Goal: Transaction & Acquisition: Purchase product/service

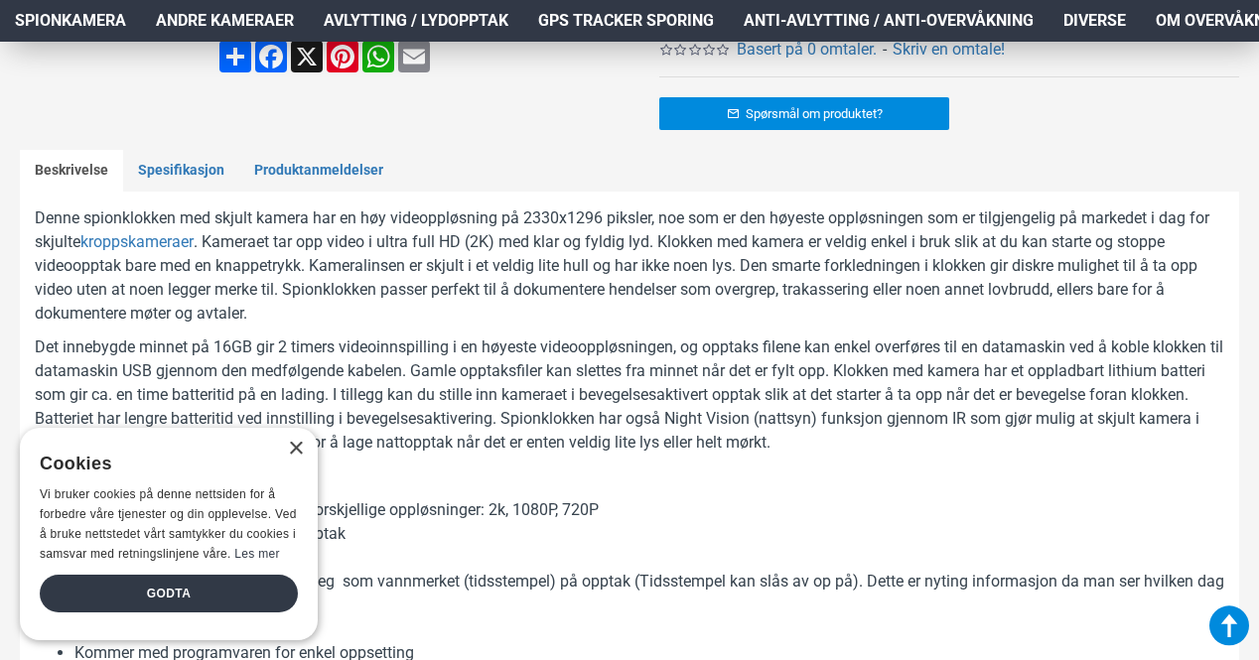
scroll to position [894, 0]
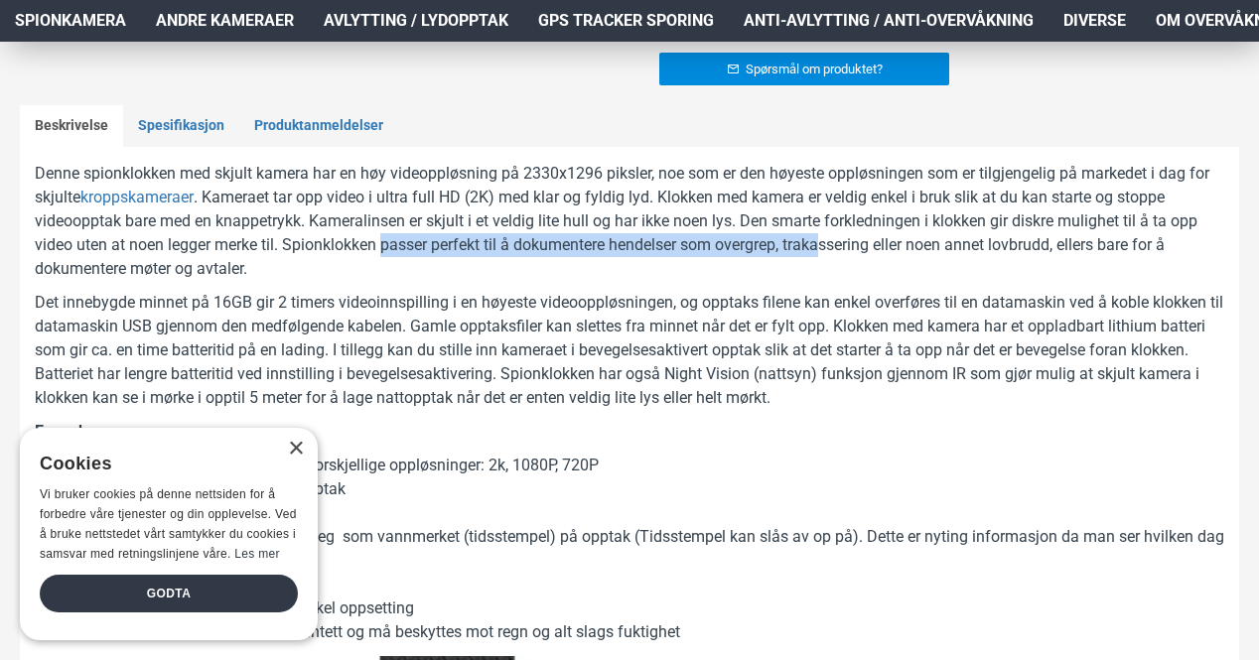
drag, startPoint x: 402, startPoint y: 247, endPoint x: 828, endPoint y: 251, distance: 426.0
click at [828, 251] on p "Denne spionklokken med skjult kamera har en høy videoppløsning på 2330x1296 pik…" at bounding box center [630, 221] width 1190 height 119
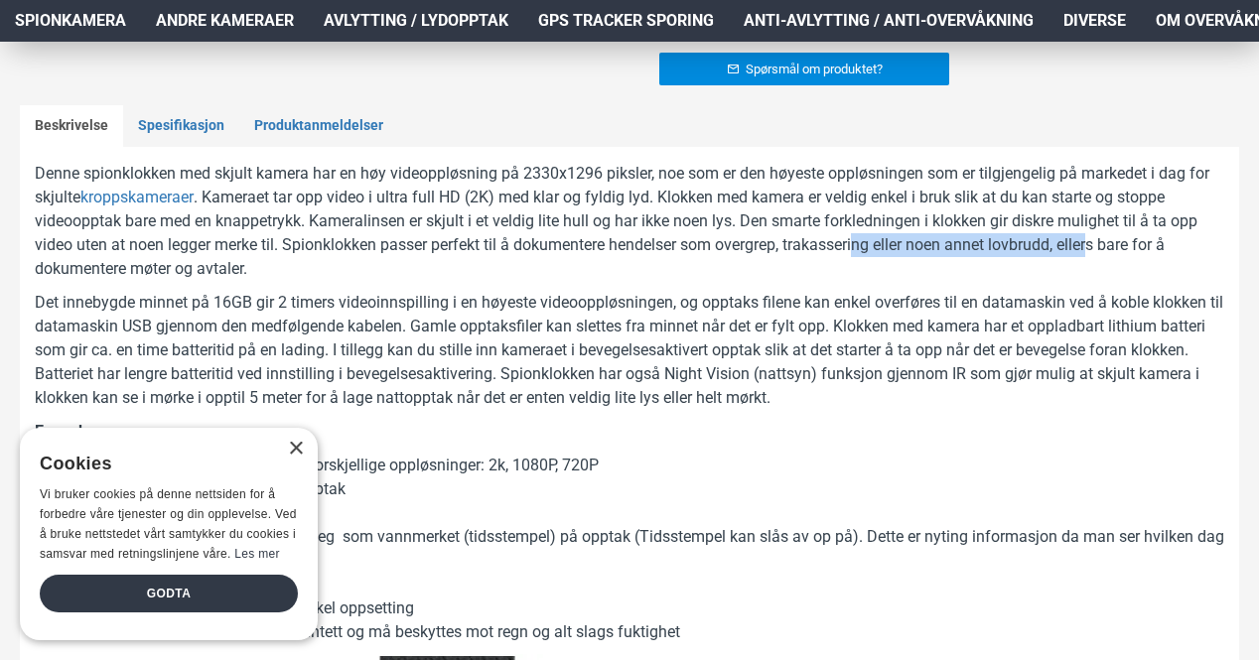
drag, startPoint x: 862, startPoint y: 249, endPoint x: 1101, endPoint y: 250, distance: 239.3
click at [1101, 250] on p "Denne spionklokken med skjult kamera har en høy videoppløsning på 2330x1296 pik…" at bounding box center [630, 221] width 1190 height 119
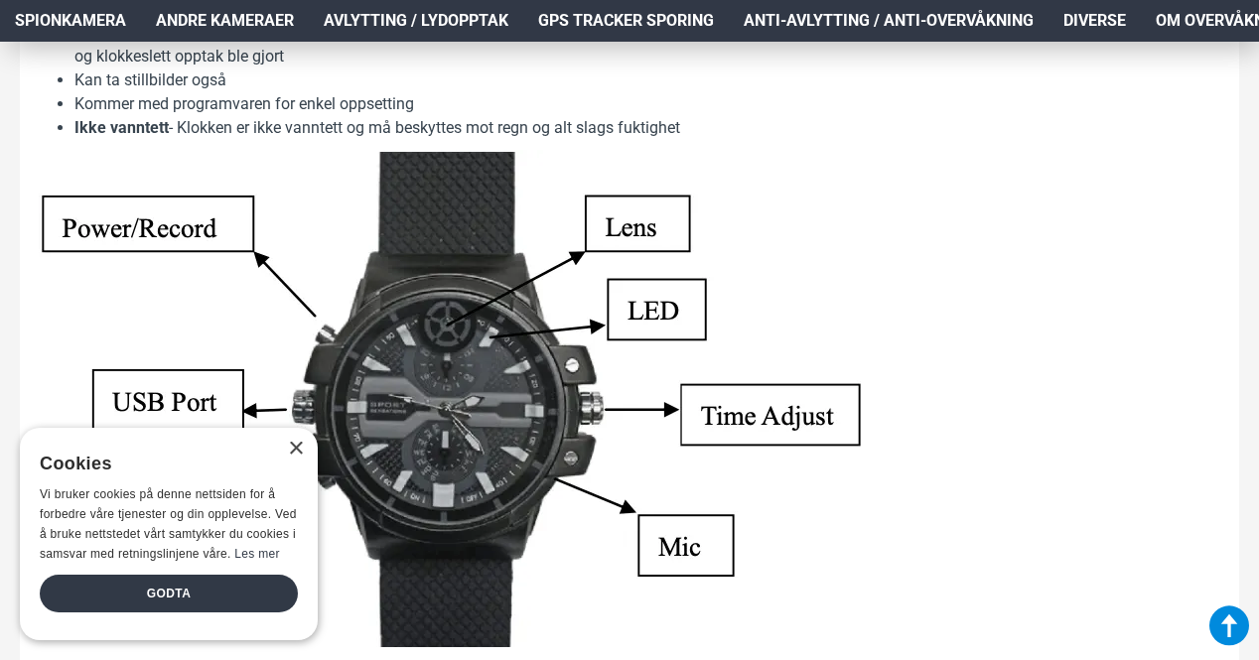
scroll to position [1291, 0]
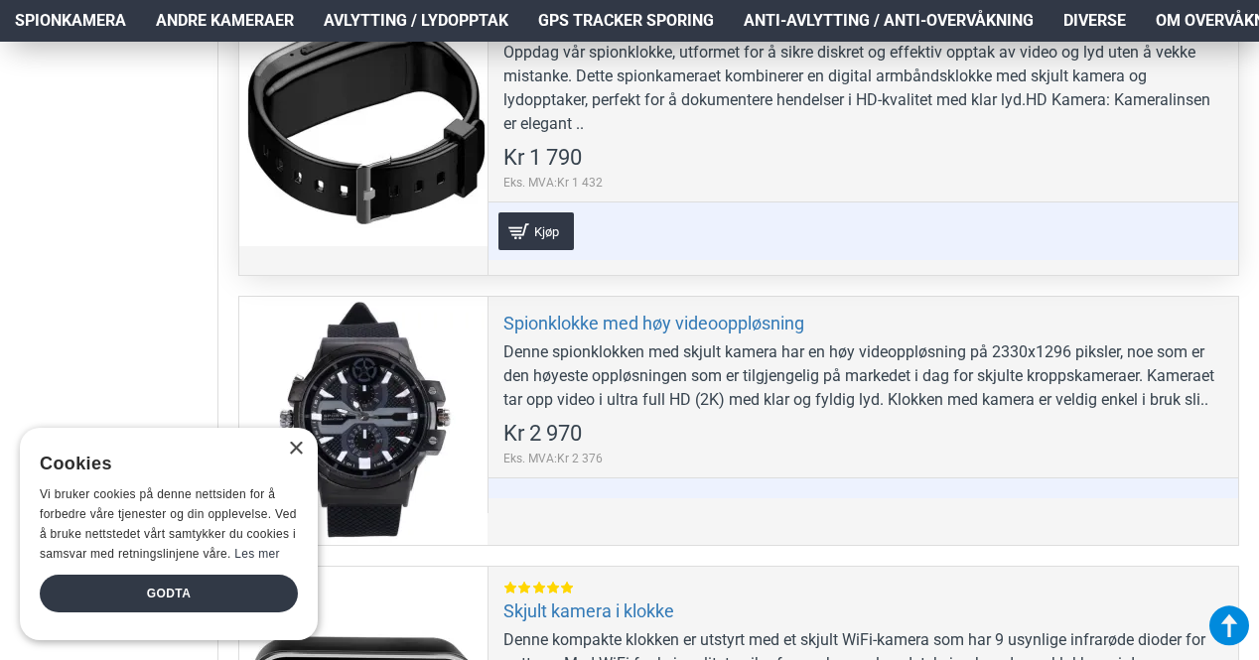
scroll to position [1192, 0]
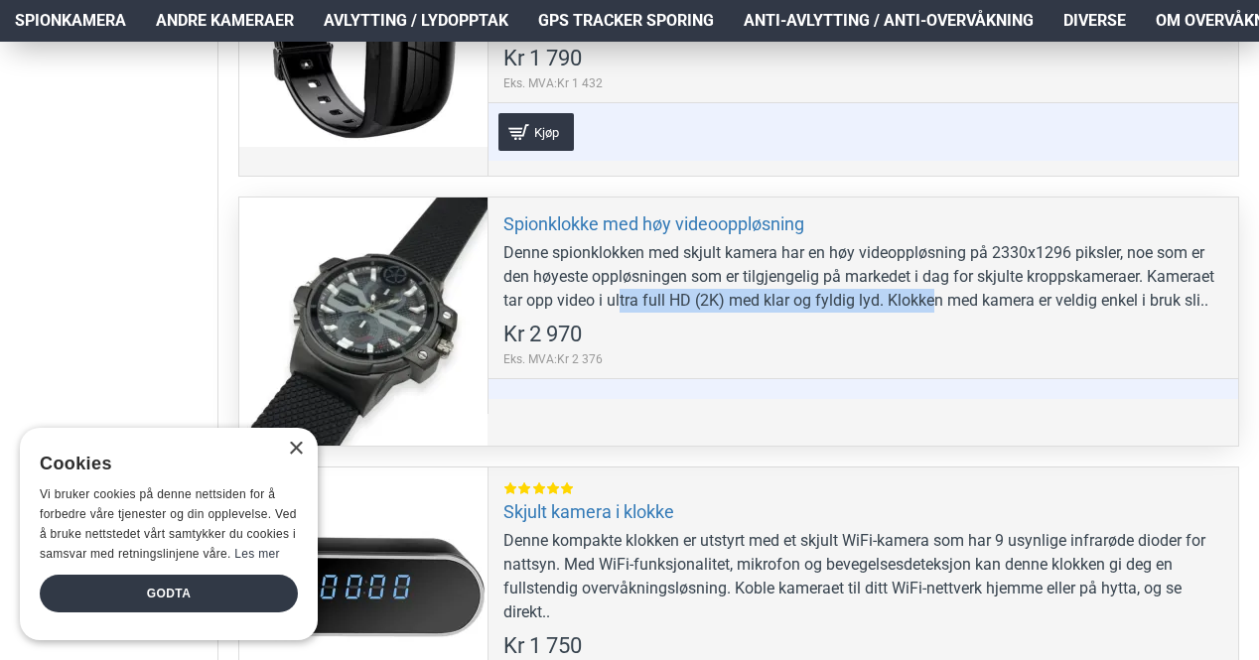
drag, startPoint x: 643, startPoint y: 300, endPoint x: 951, endPoint y: 311, distance: 308.0
click at [939, 309] on div "Denne spionklokken med skjult kamera har en høy videoppløsning på 2330x1296 pik…" at bounding box center [863, 276] width 720 height 71
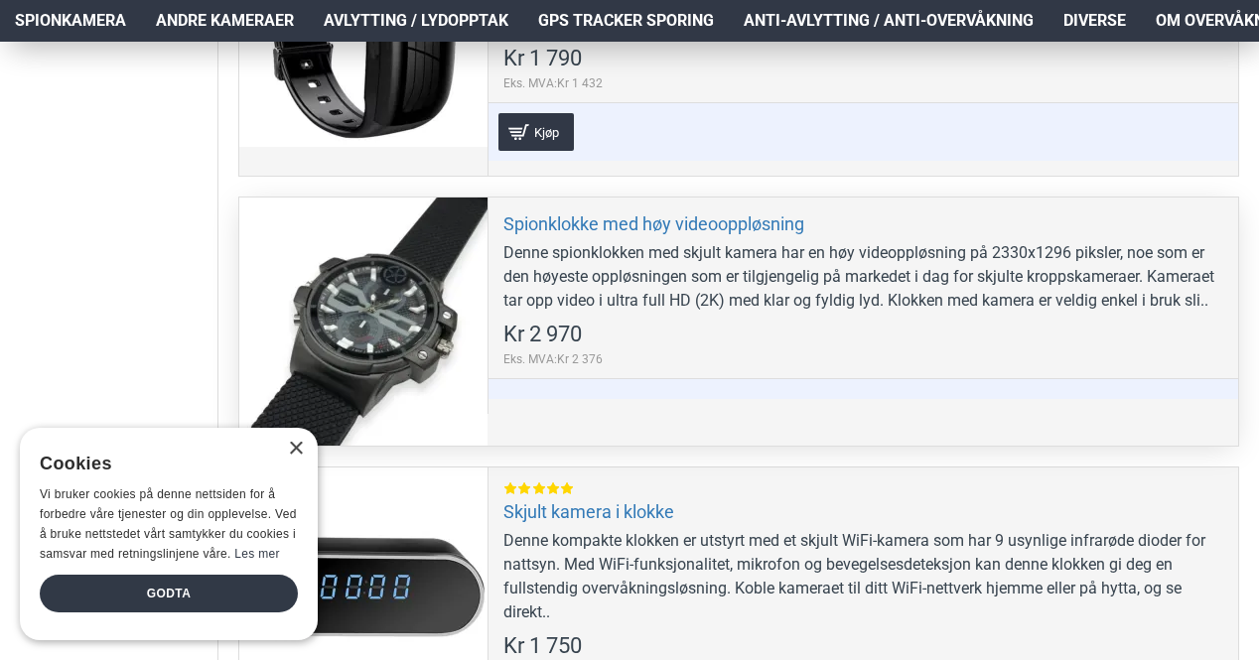
click at [951, 311] on div "Spionklokke med høy videooppløsning Denne spionklokken med skjult kamera har en…" at bounding box center [863, 305] width 751 height 215
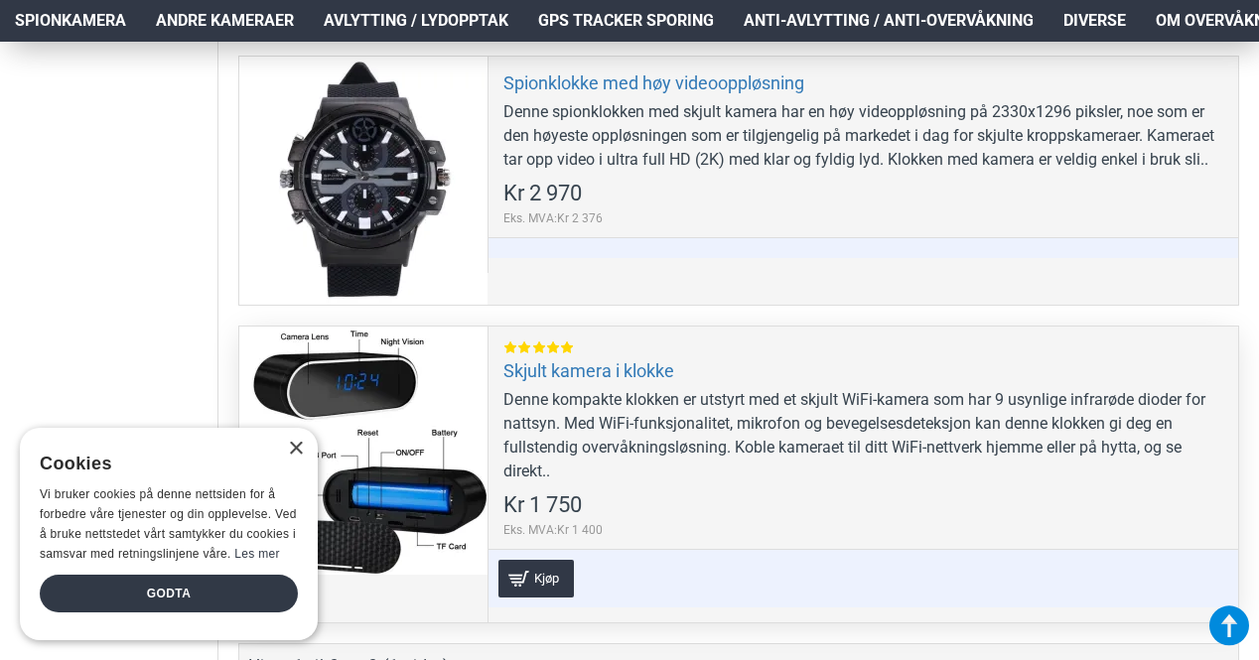
scroll to position [1291, 0]
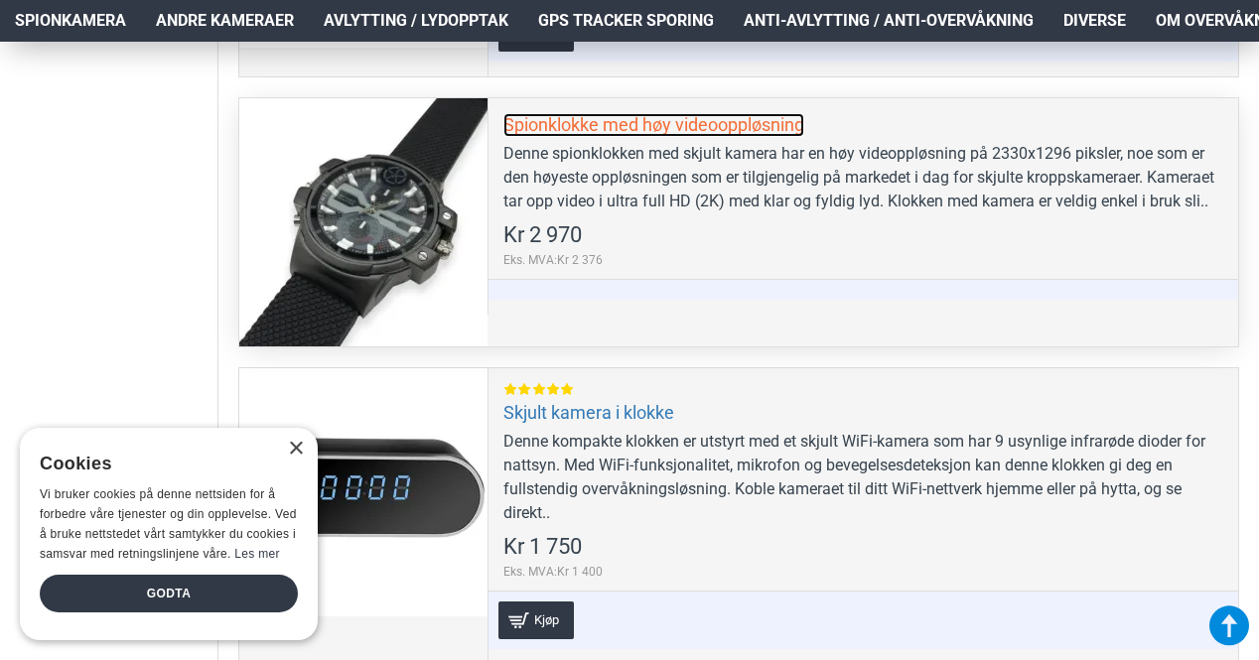
click at [596, 122] on link "Spionklokke med høy videooppløsning" at bounding box center [653, 124] width 301 height 23
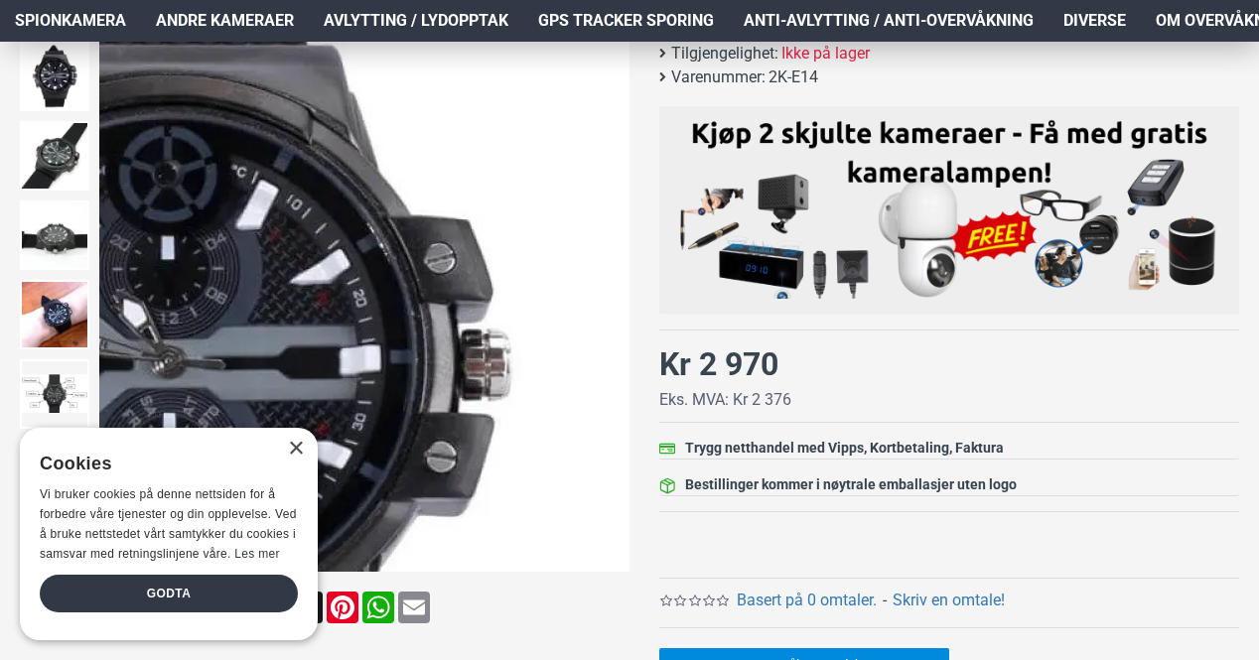
scroll to position [397, 0]
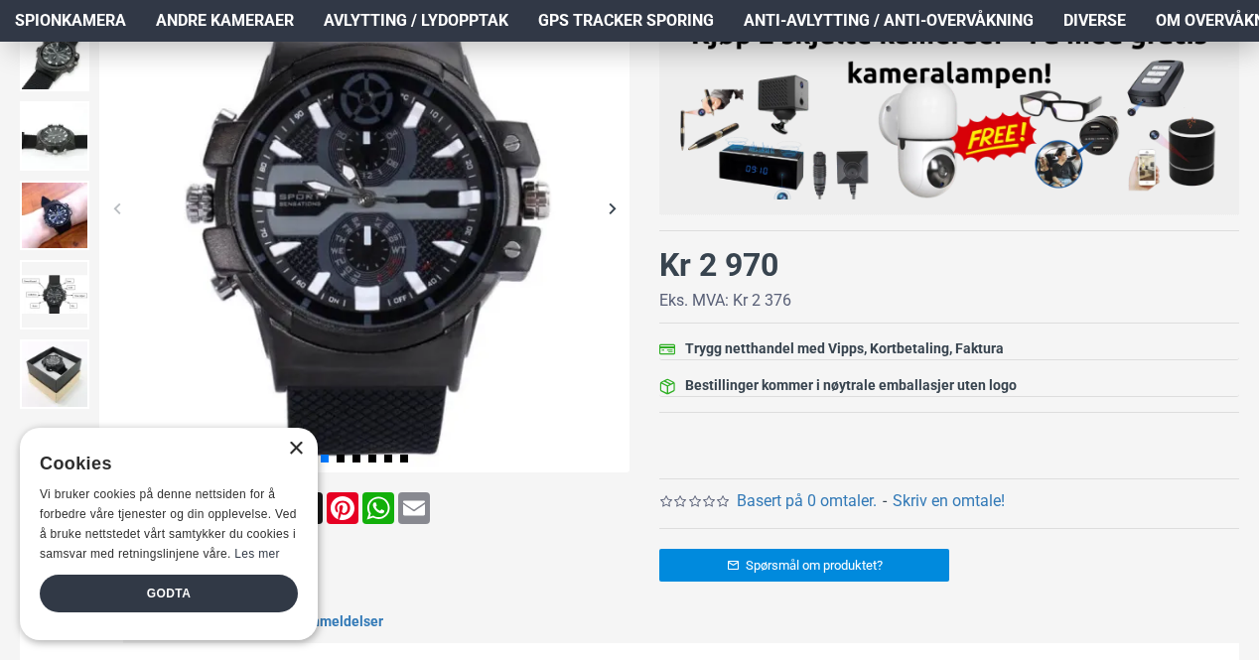
click at [301, 446] on div "×" at bounding box center [295, 449] width 15 height 15
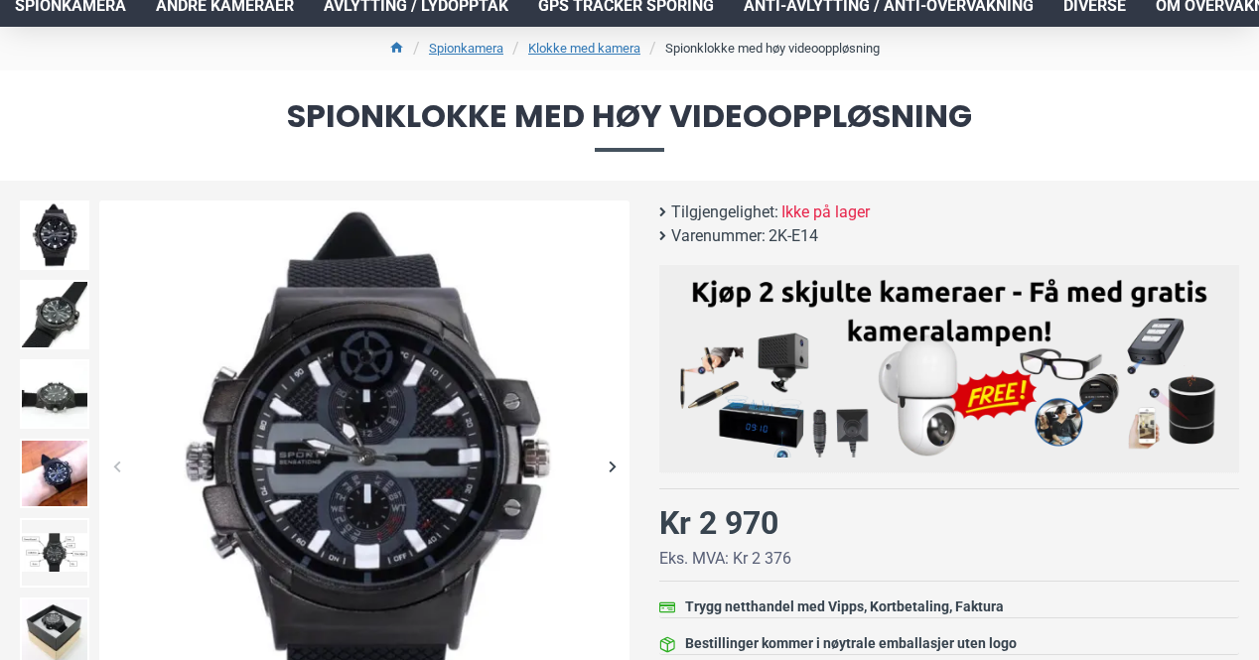
scroll to position [199, 0]
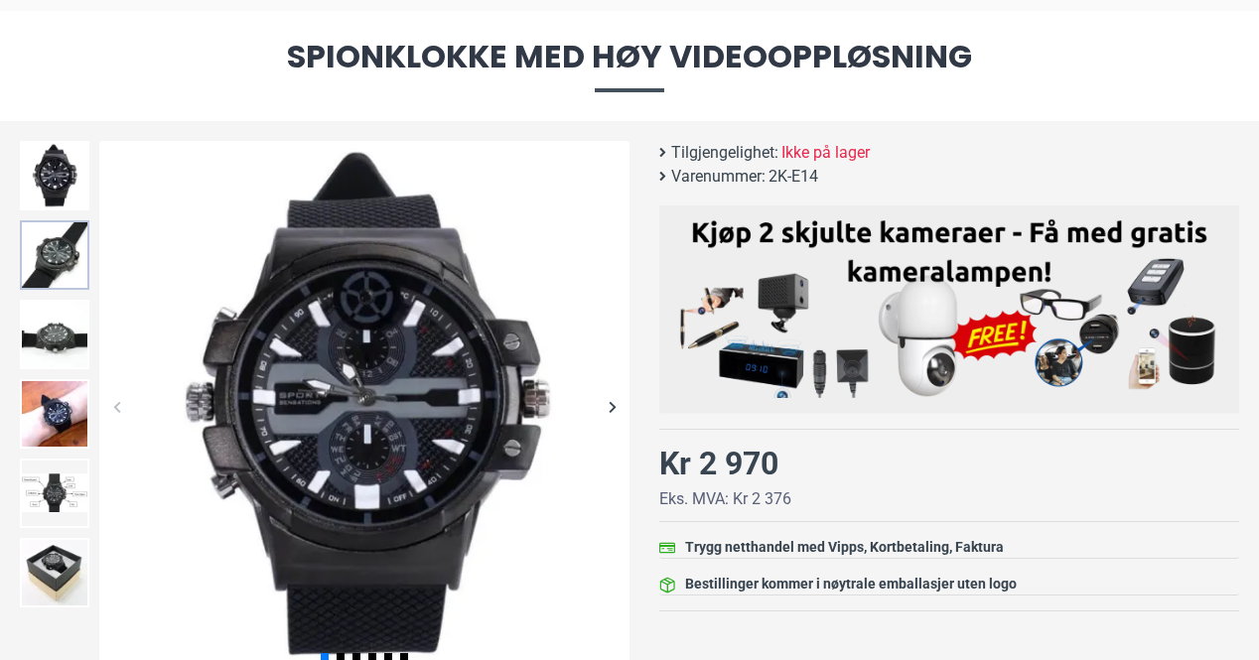
click at [43, 284] on img at bounding box center [55, 255] width 70 height 70
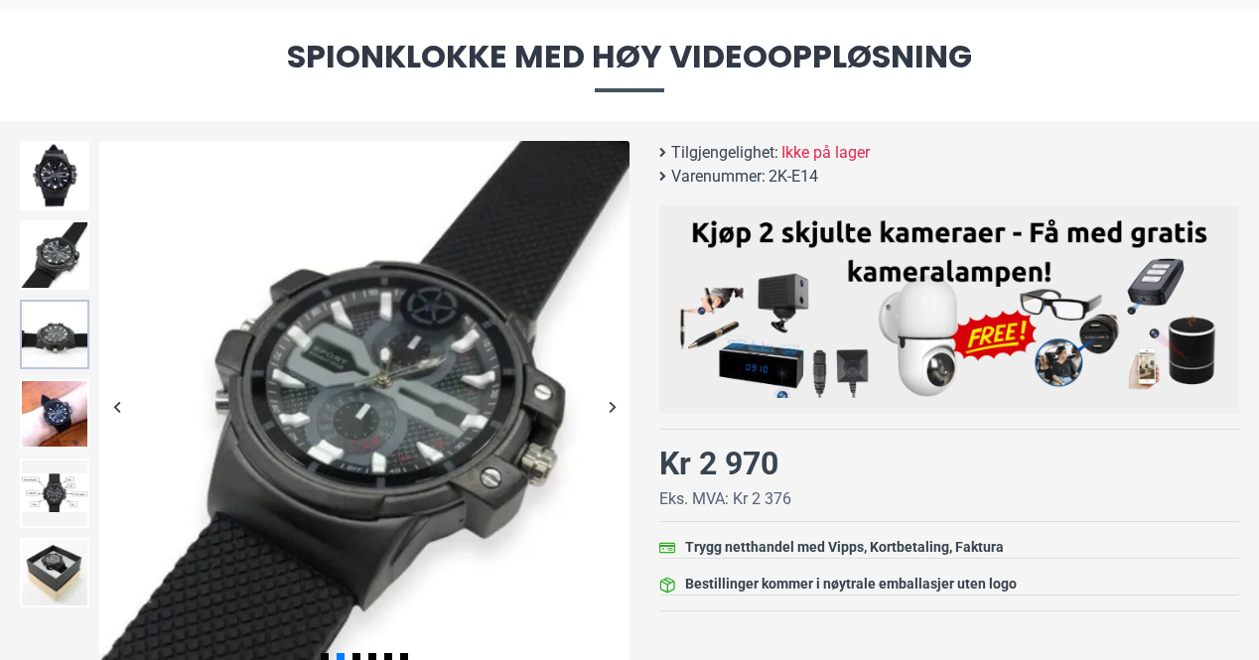
click at [54, 335] on img at bounding box center [55, 335] width 70 height 70
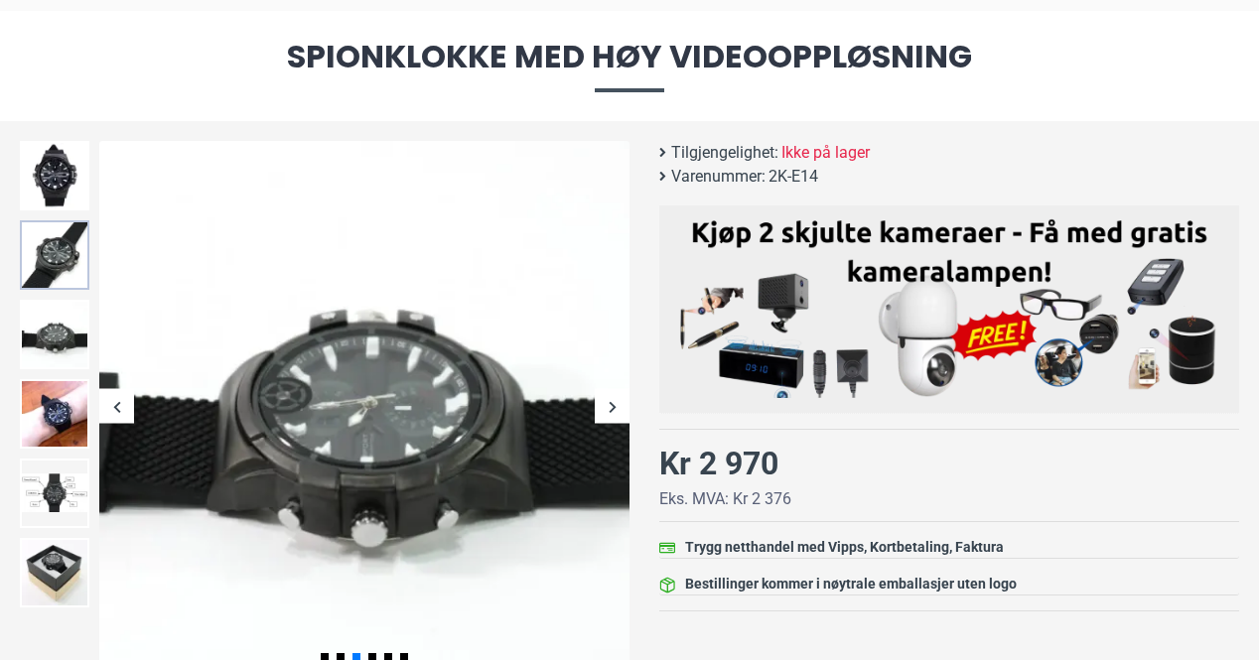
click at [57, 231] on img at bounding box center [55, 255] width 70 height 70
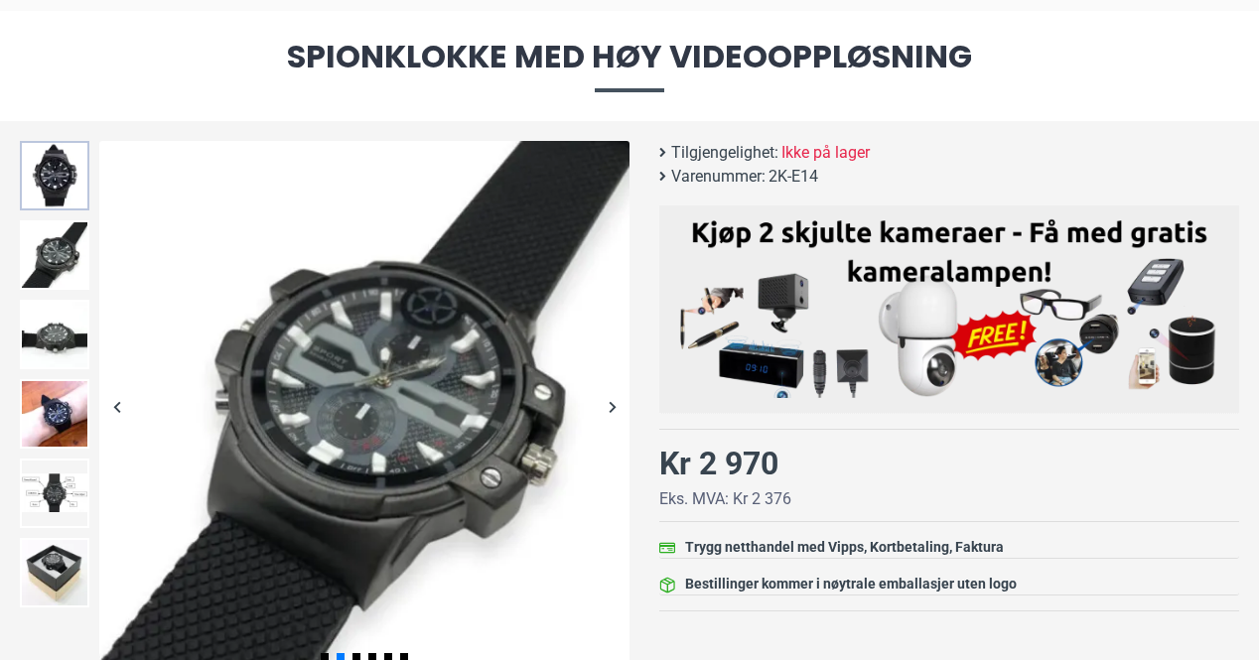
click at [61, 178] on img at bounding box center [55, 176] width 70 height 70
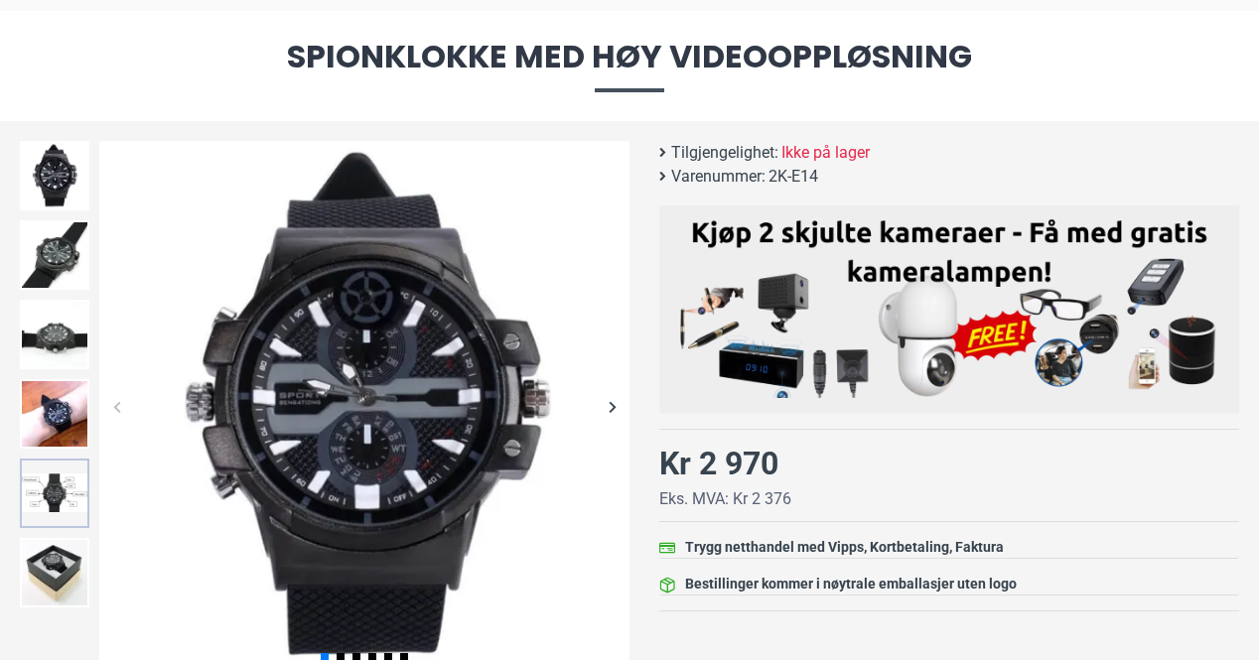
click at [54, 499] on img at bounding box center [55, 494] width 70 height 70
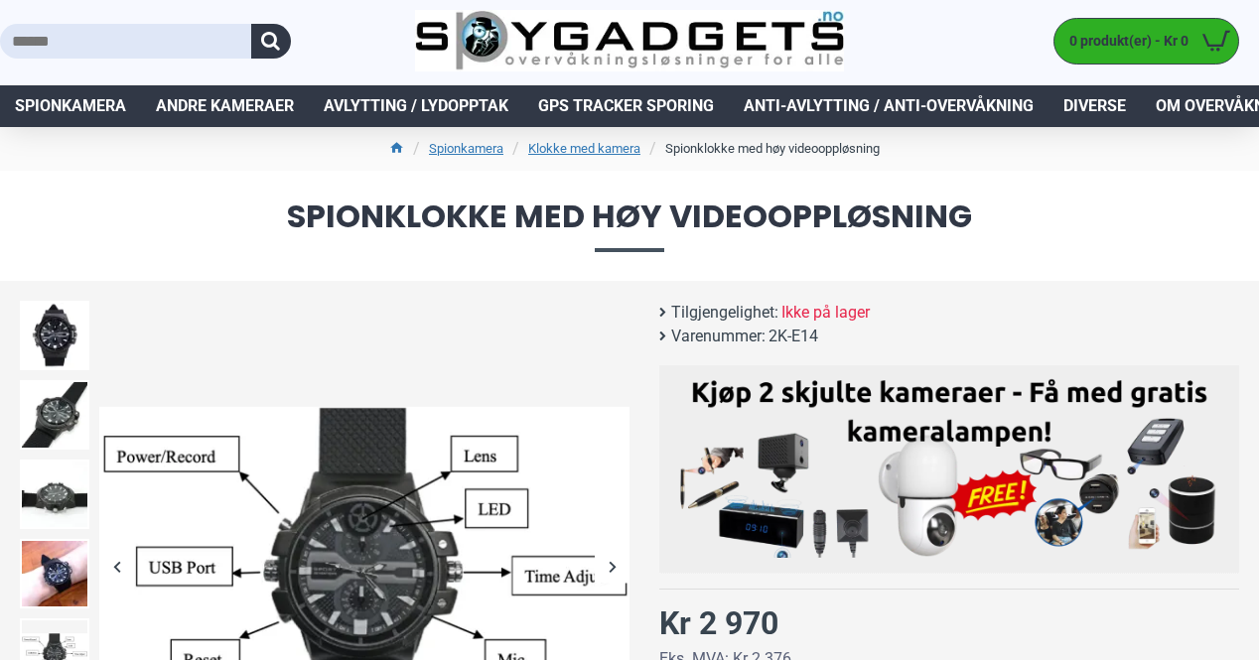
scroll to position [0, 0]
